Goal: Transaction & Acquisition: Book appointment/travel/reservation

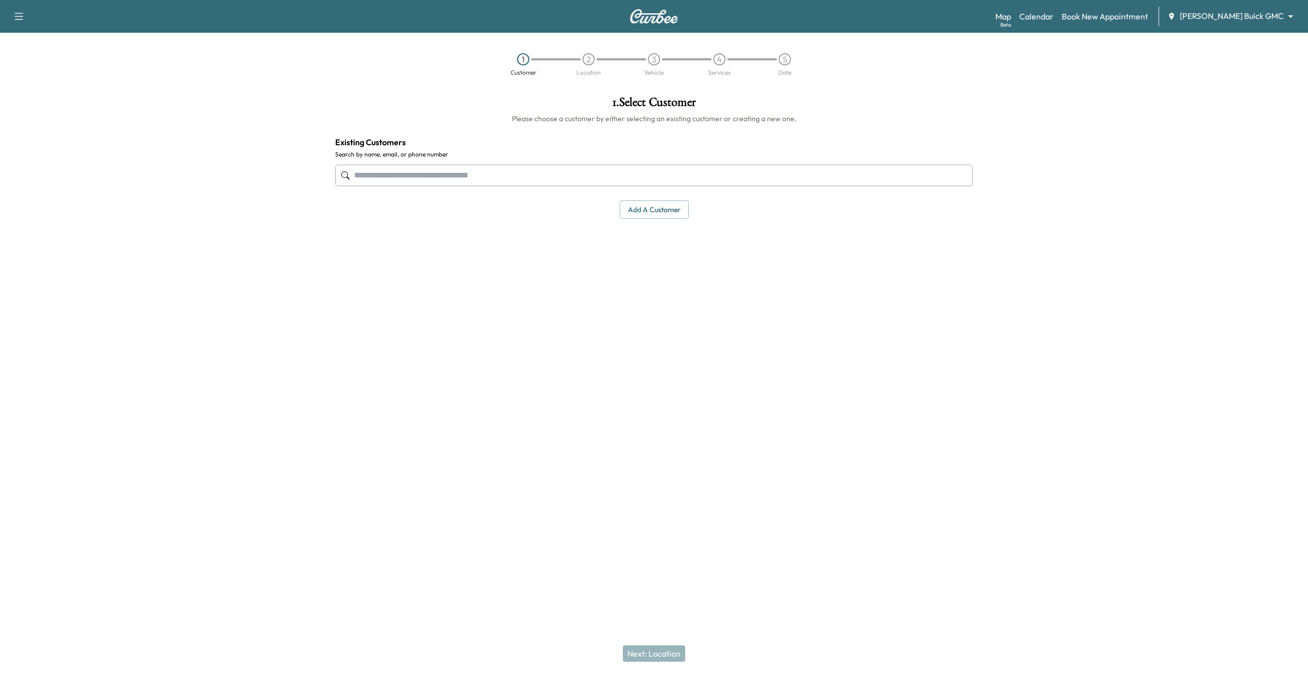
click at [1267, 17] on body "Support Log Out Map Beta Calendar Book New Appointment [PERSON_NAME] Buick GMC …" at bounding box center [654, 337] width 1308 height 674
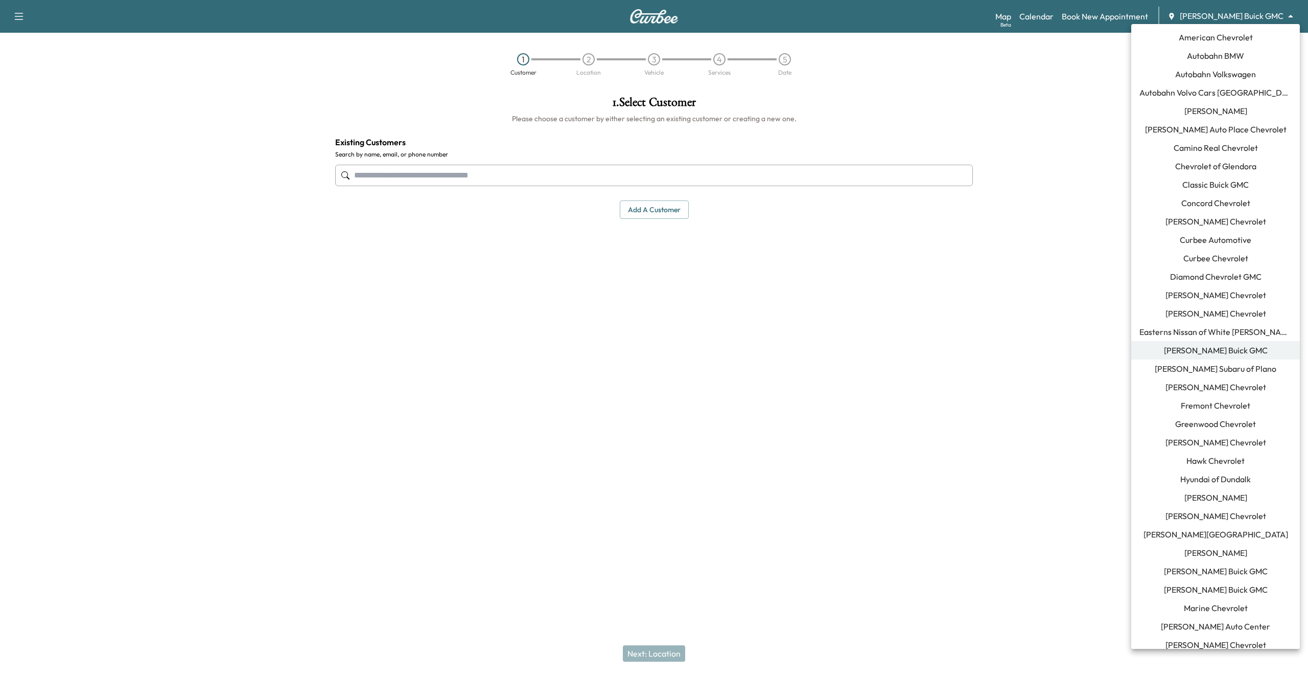
drag, startPoint x: 687, startPoint y: 150, endPoint x: 689, endPoint y: 159, distance: 9.4
click at [687, 151] on div at bounding box center [654, 337] width 1308 height 674
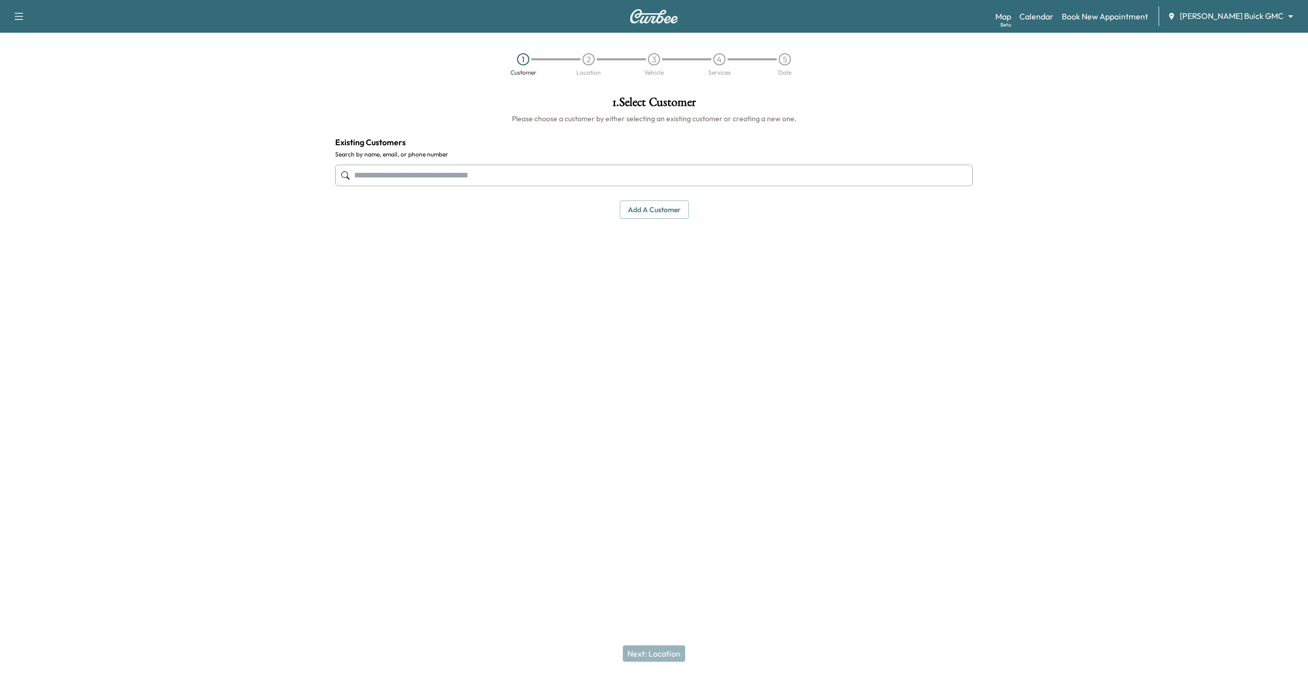
click at [690, 161] on div "American Chevrolet Autobahn BMW Autobahn Volkswagen Autobahn Volvo Cars [GEOGRA…" at bounding box center [654, 337] width 1308 height 674
click at [694, 168] on input "text" at bounding box center [654, 175] width 638 height 21
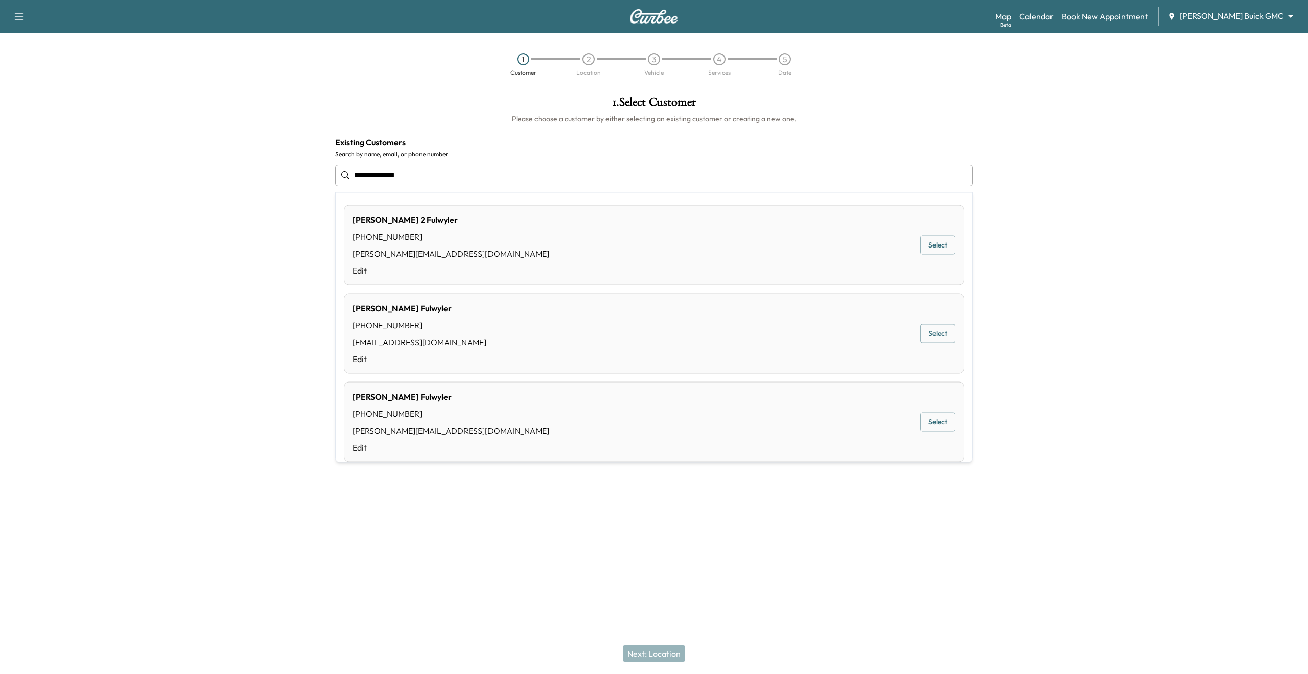
type input "**********"
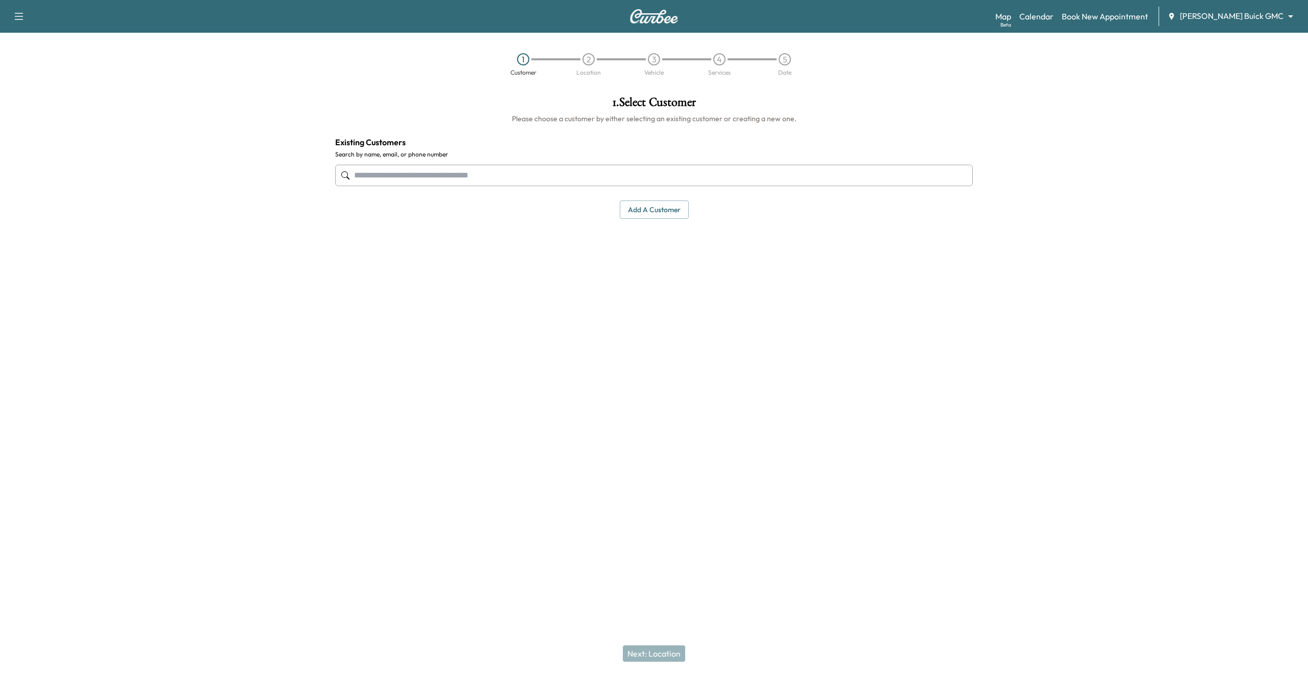
click at [505, 170] on input "text" at bounding box center [654, 175] width 638 height 21
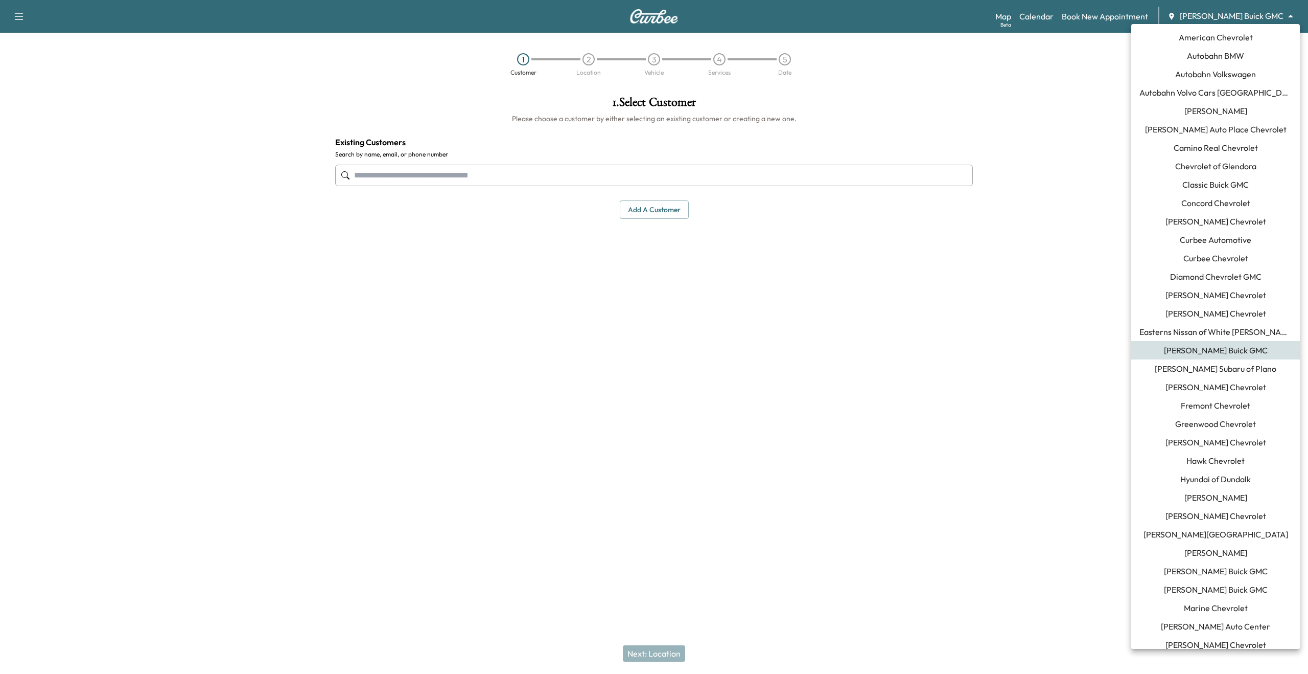
click at [1243, 16] on body "Support Log Out Map Beta Calendar Book New Appointment [PERSON_NAME] Buick GMC …" at bounding box center [654, 337] width 1308 height 674
click at [1211, 257] on span "Curbee Chevrolet" at bounding box center [1215, 258] width 65 height 12
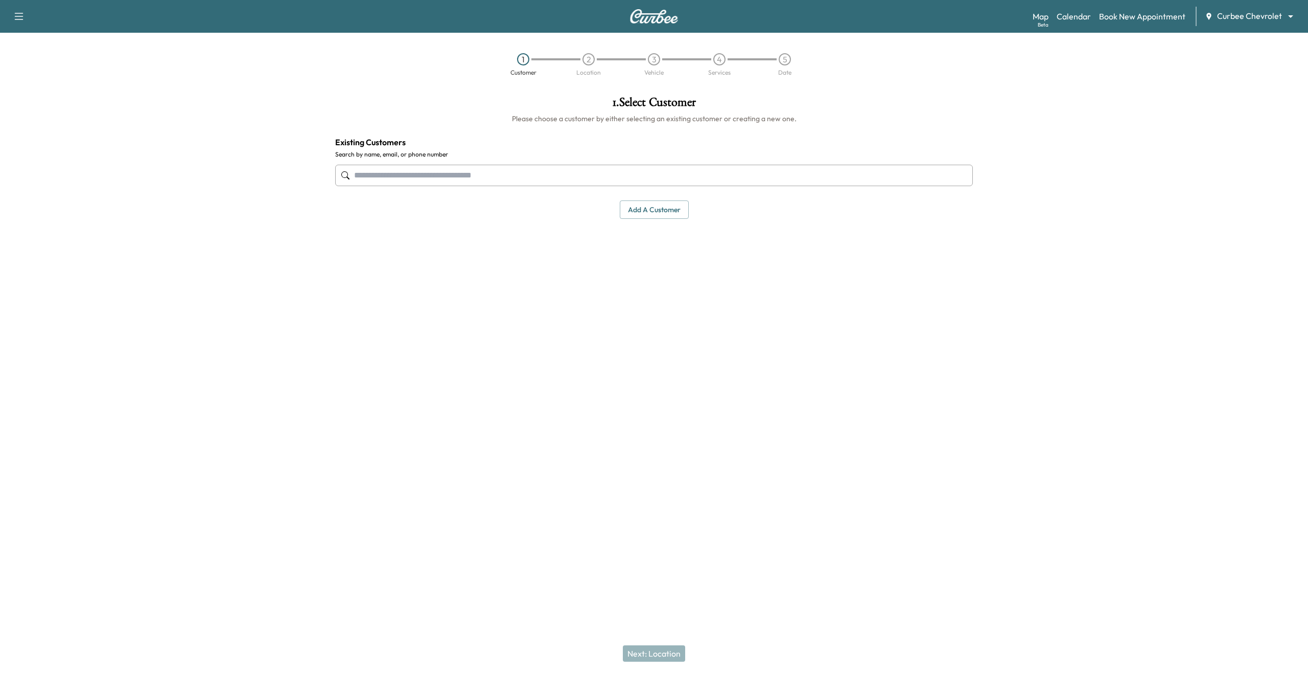
click at [435, 175] on input "text" at bounding box center [654, 175] width 638 height 21
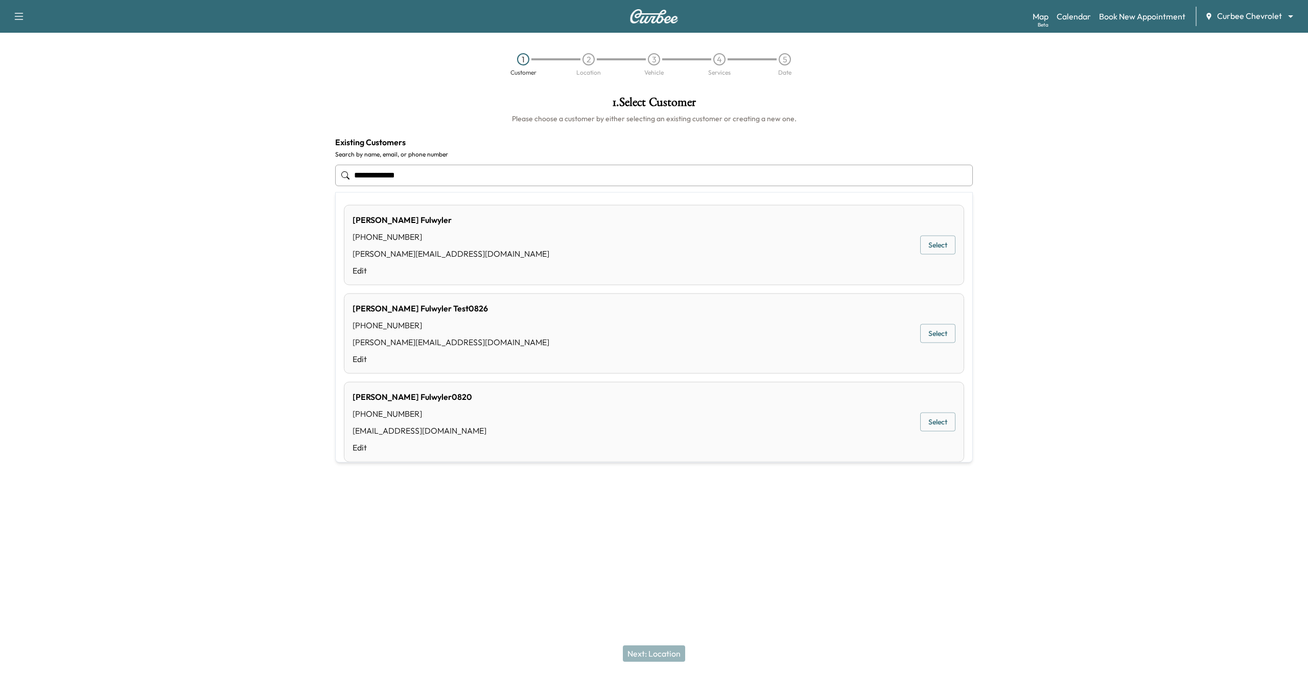
click at [934, 249] on button "Select" at bounding box center [937, 245] width 35 height 19
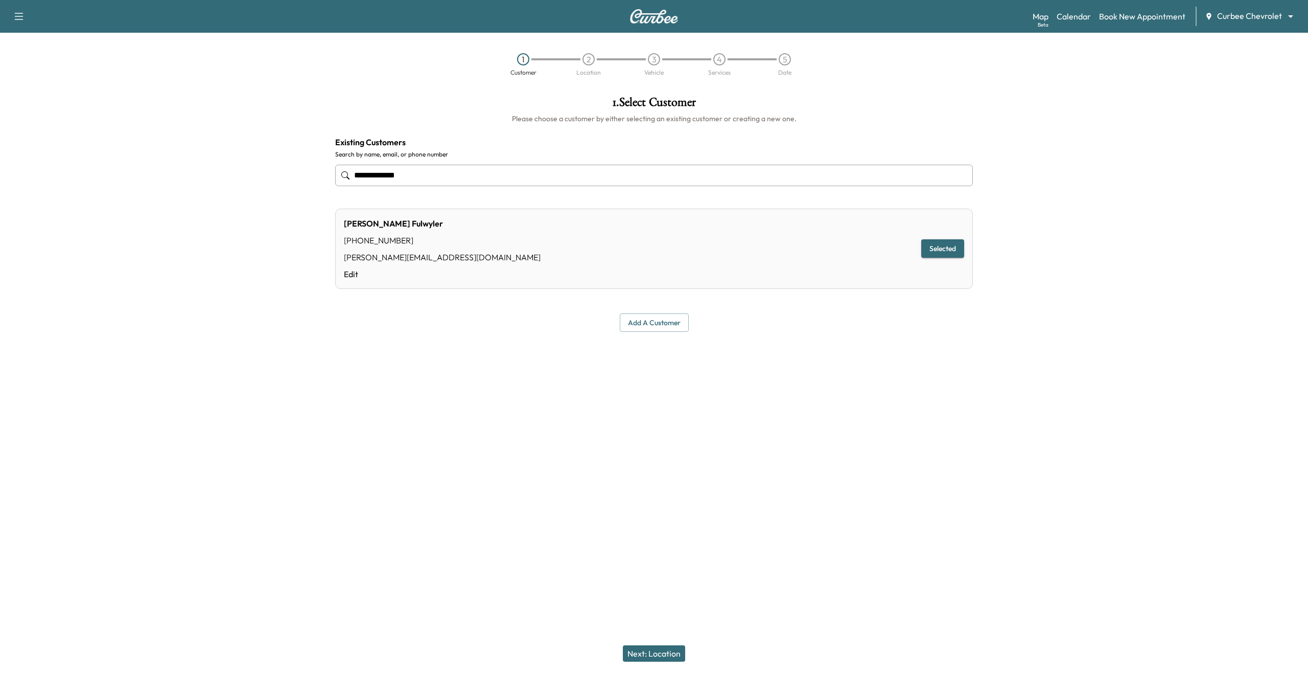
type input "**********"
click at [668, 654] on button "Next: Location" at bounding box center [654, 653] width 62 height 16
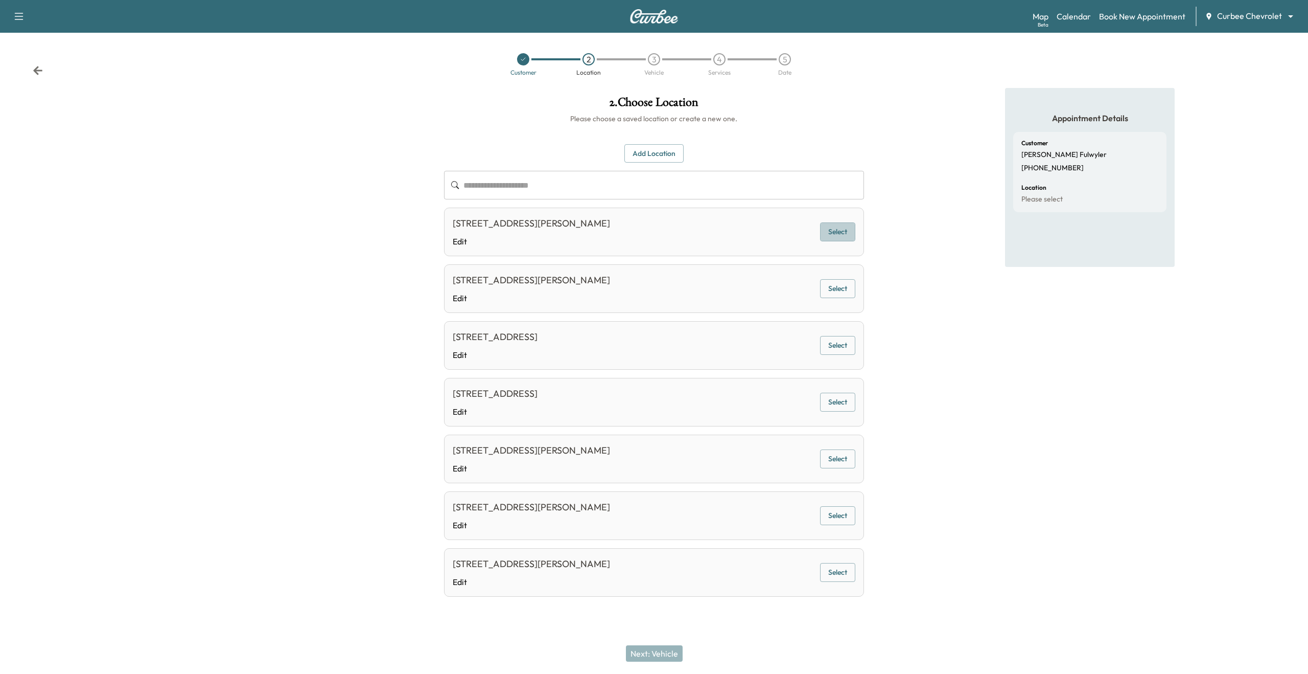
click at [840, 234] on button "Select" at bounding box center [837, 231] width 35 height 19
click at [664, 652] on button "Next: Vehicle" at bounding box center [654, 653] width 57 height 16
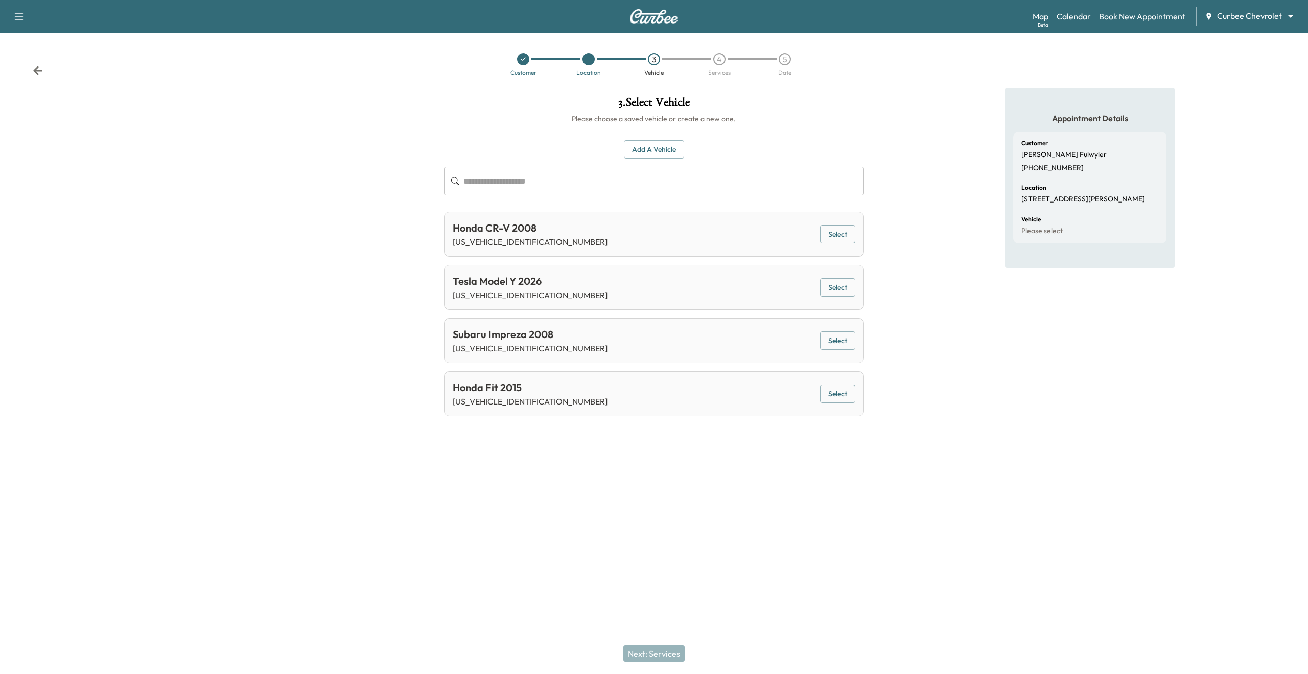
click at [853, 231] on button "Select" at bounding box center [837, 234] width 35 height 19
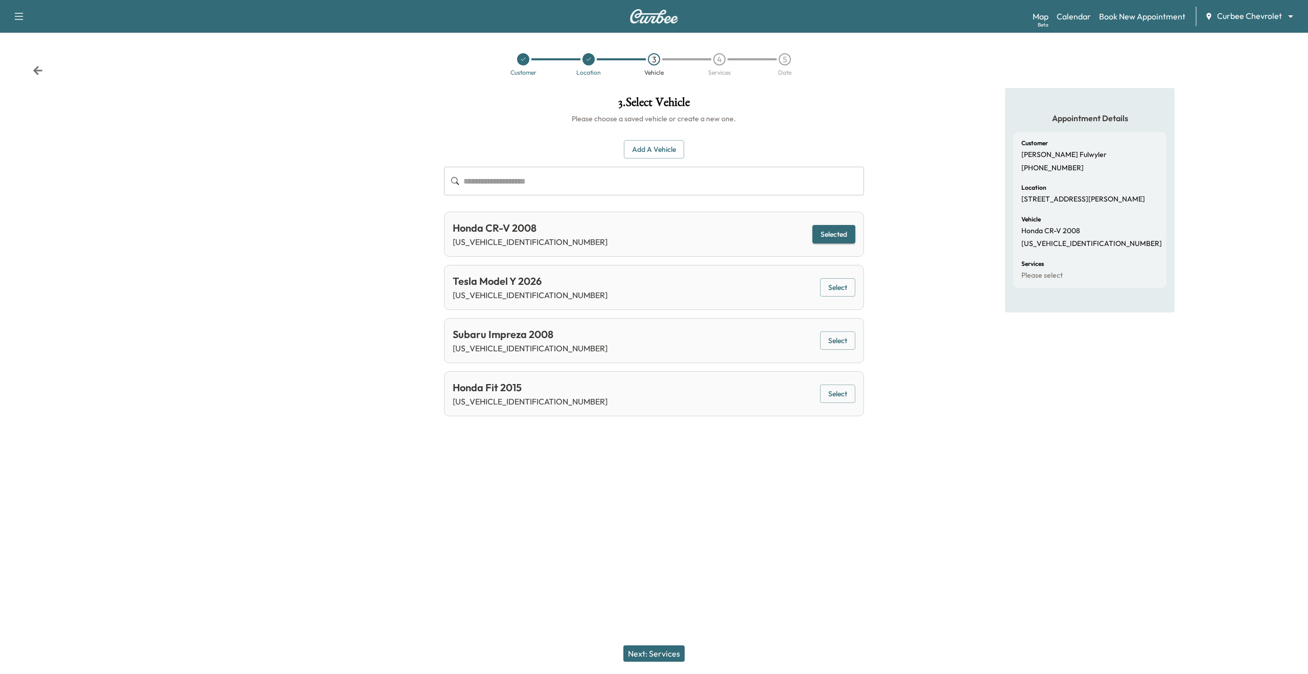
click at [657, 656] on button "Next: Services" at bounding box center [653, 653] width 61 height 16
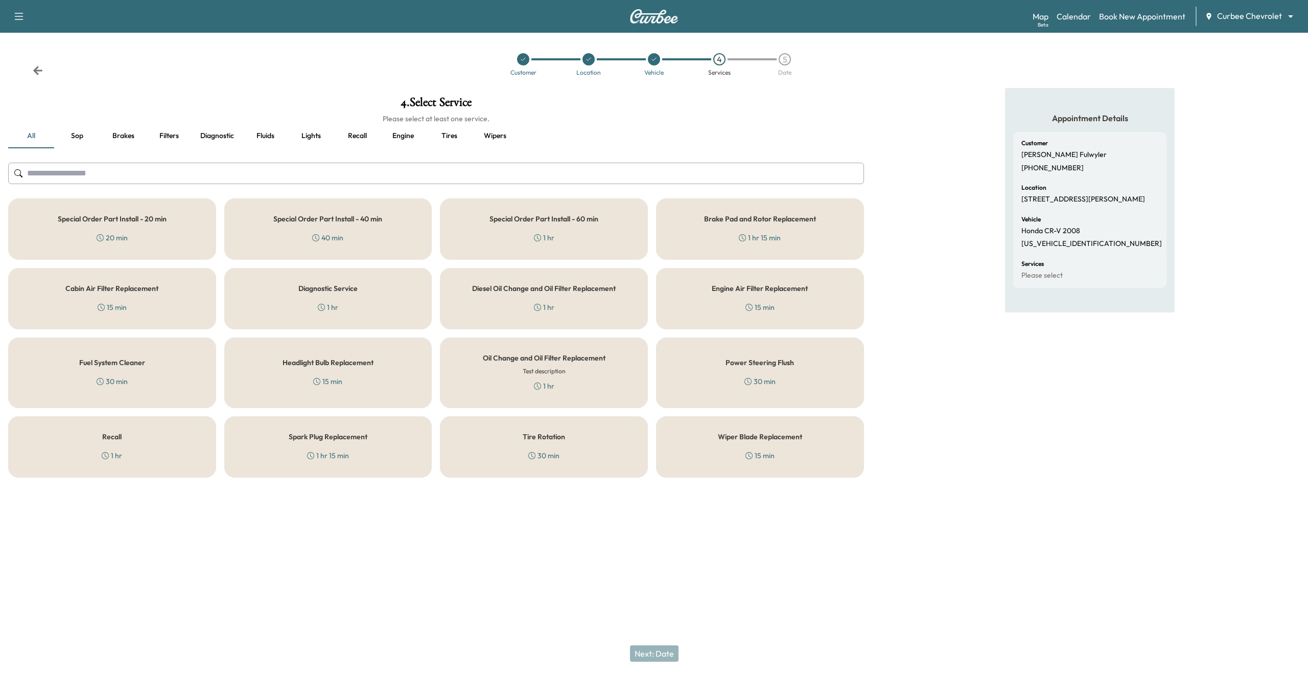
drag, startPoint x: 484, startPoint y: 232, endPoint x: 493, endPoint y: 228, distance: 9.1
click at [485, 231] on div "Special Order Part Install - 60 min 1 hr" at bounding box center [544, 228] width 208 height 61
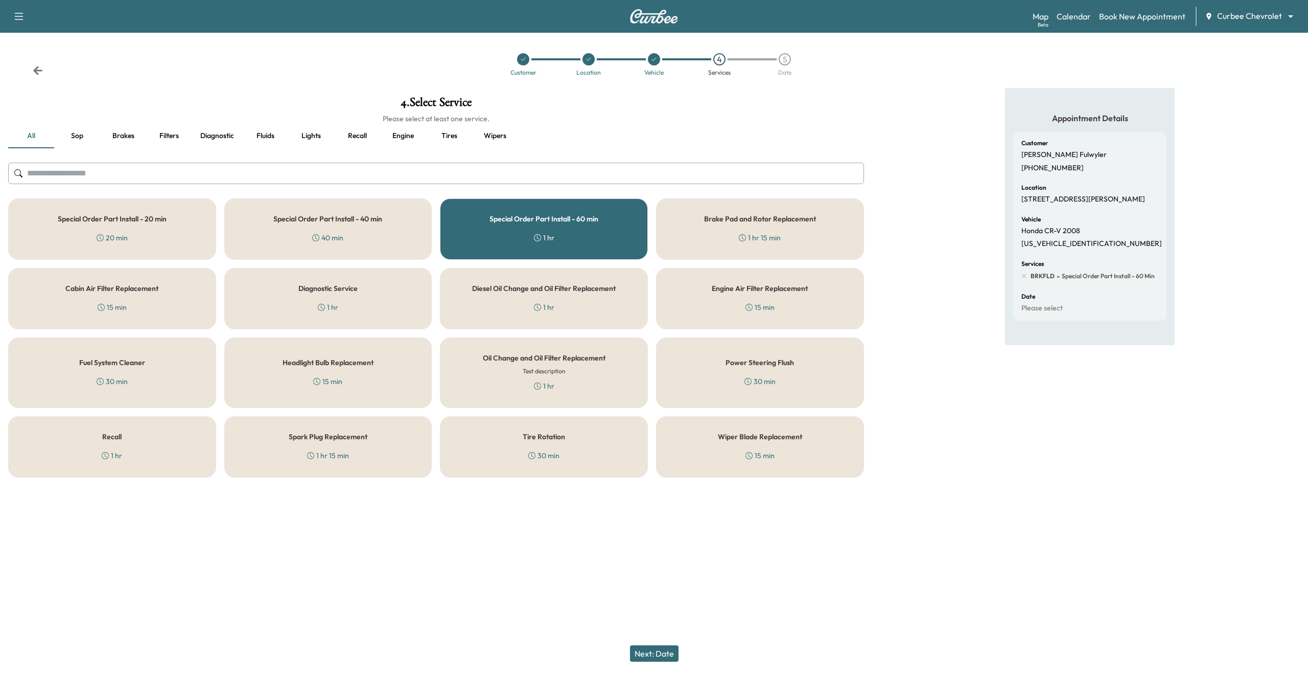
click at [560, 222] on h5 "Special Order Part Install - 60 min" at bounding box center [544, 218] width 109 height 7
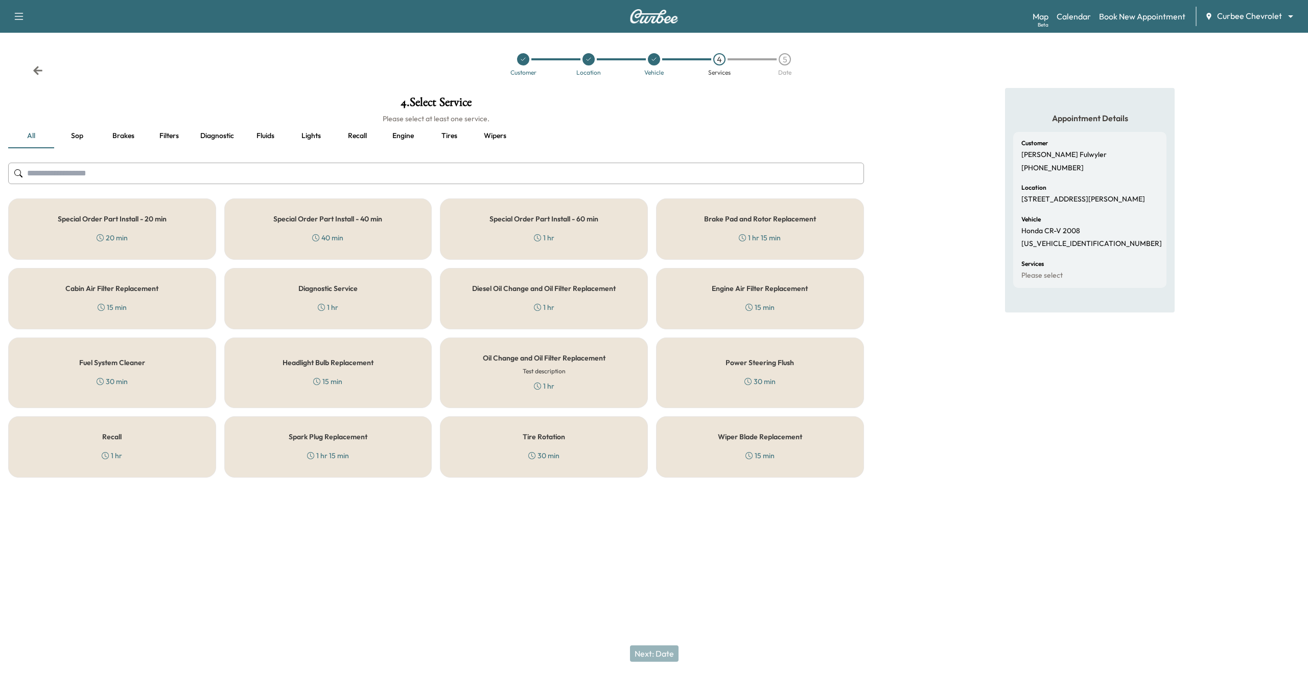
click at [815, 236] on div "Brake Pad and Rotor Replacement 1 hr 15 min" at bounding box center [760, 228] width 208 height 61
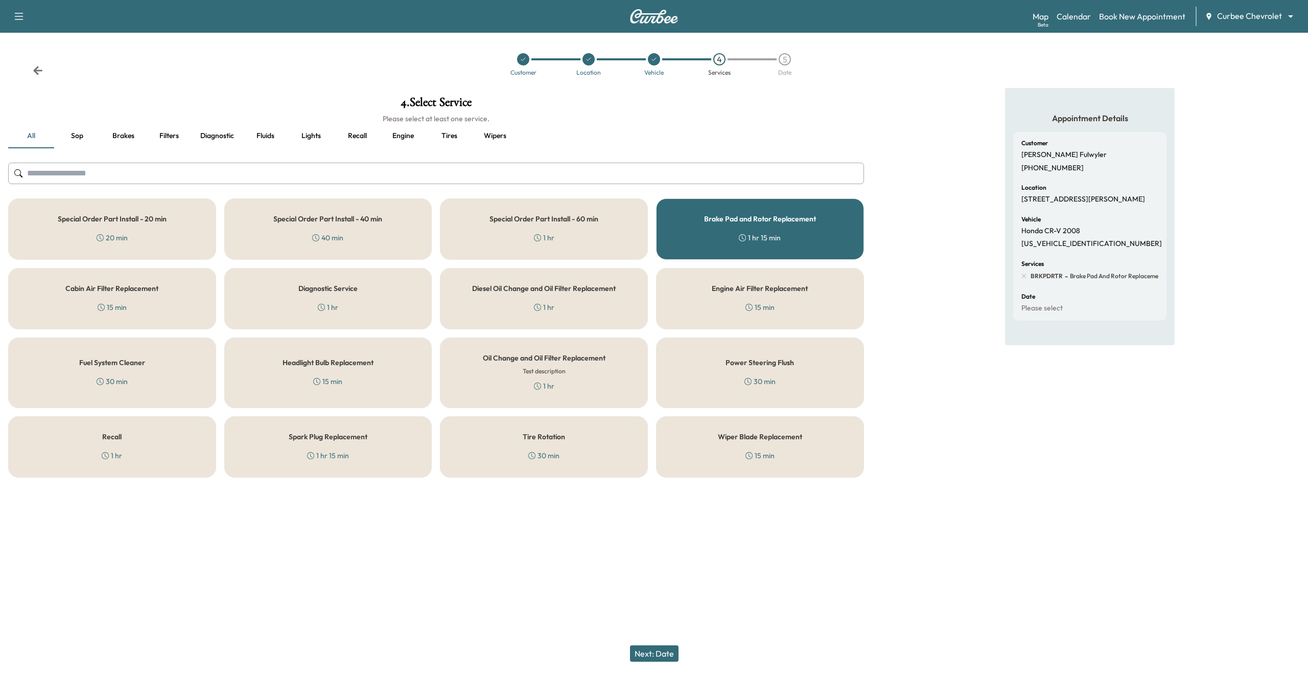
click at [636, 304] on div "Diesel Oil Change and Oil Filter Replacement 1 hr" at bounding box center [544, 298] width 208 height 61
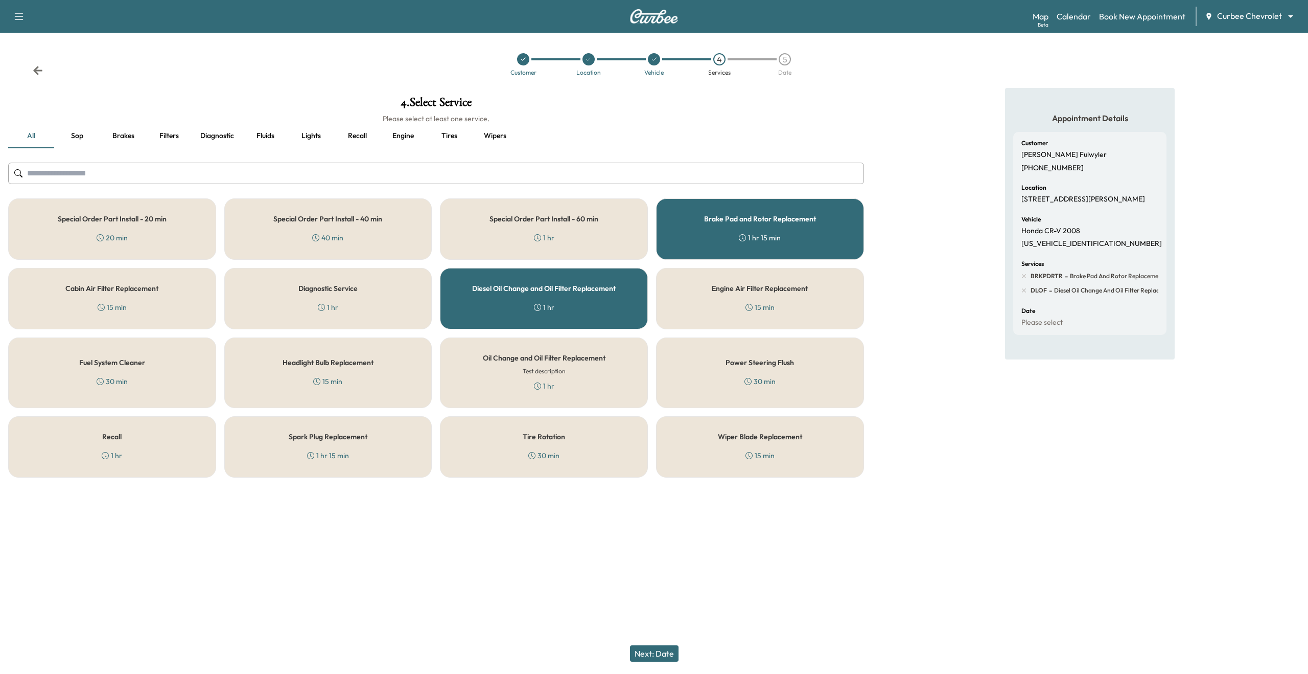
click at [653, 659] on button "Next: Date" at bounding box center [654, 653] width 49 height 16
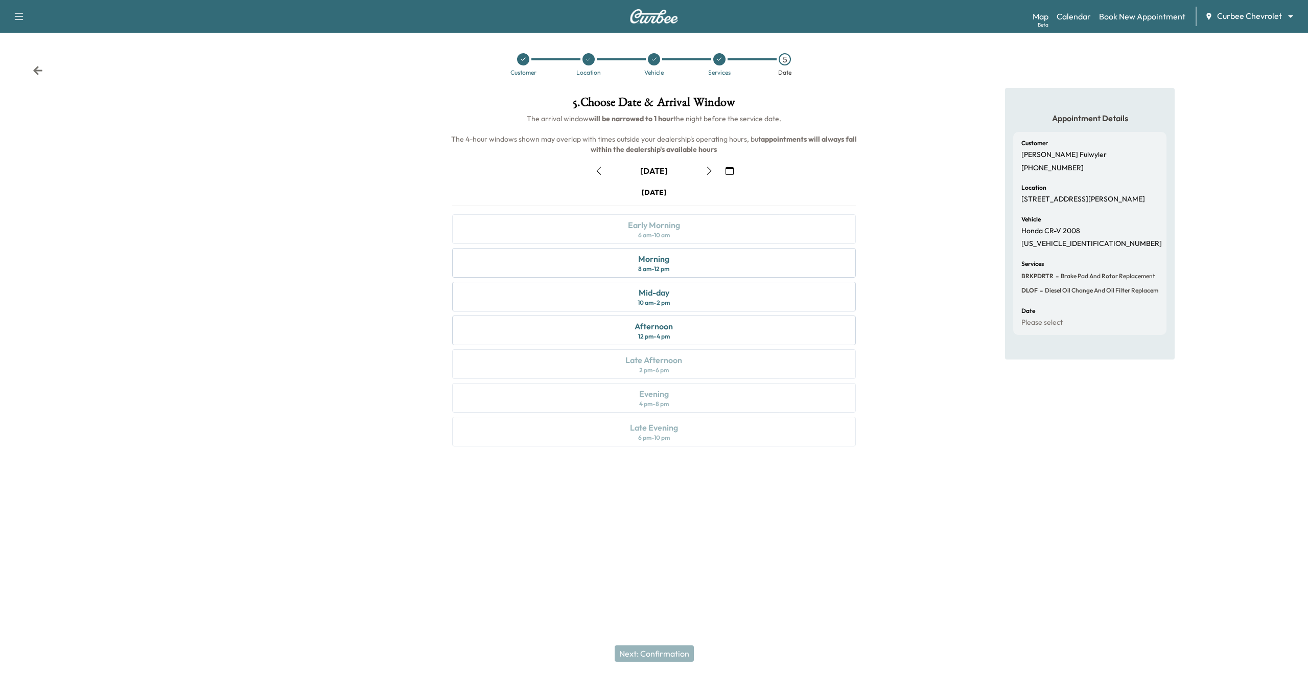
click at [708, 173] on icon "button" at bounding box center [709, 171] width 8 height 8
